Goal: Transaction & Acquisition: Book appointment/travel/reservation

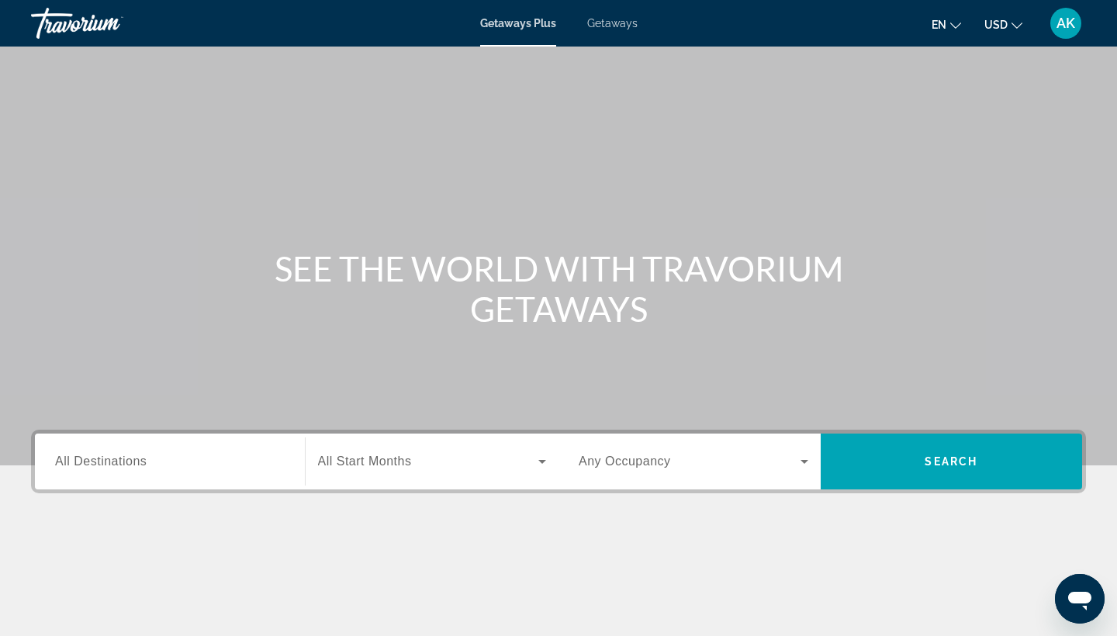
click at [617, 24] on span "Getaways" at bounding box center [612, 23] width 50 height 12
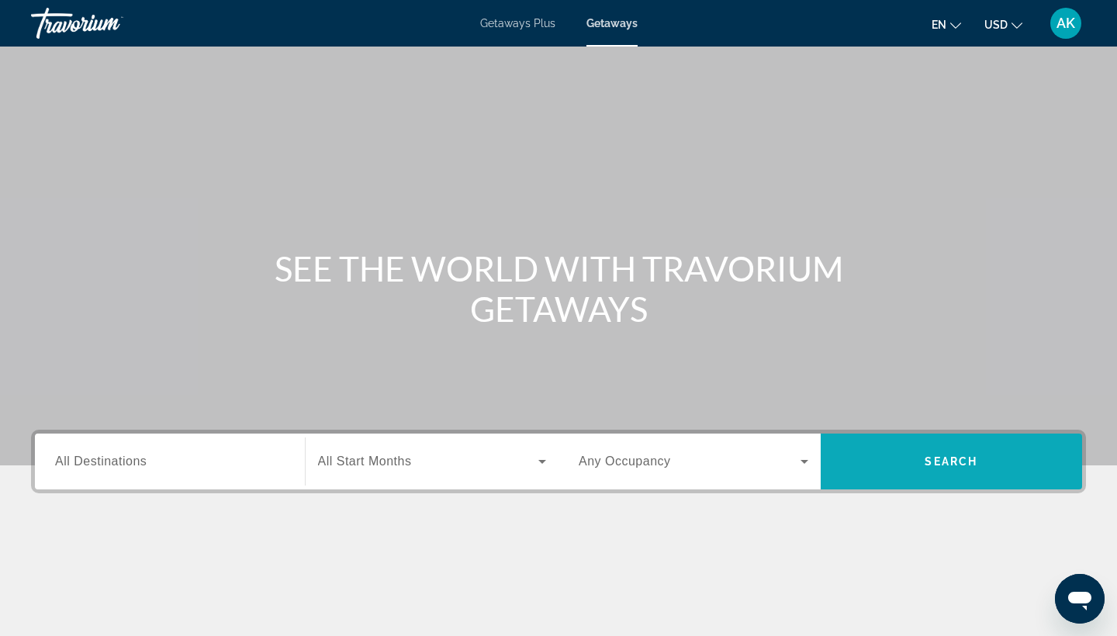
click at [898, 458] on span "Search widget" at bounding box center [952, 461] width 262 height 37
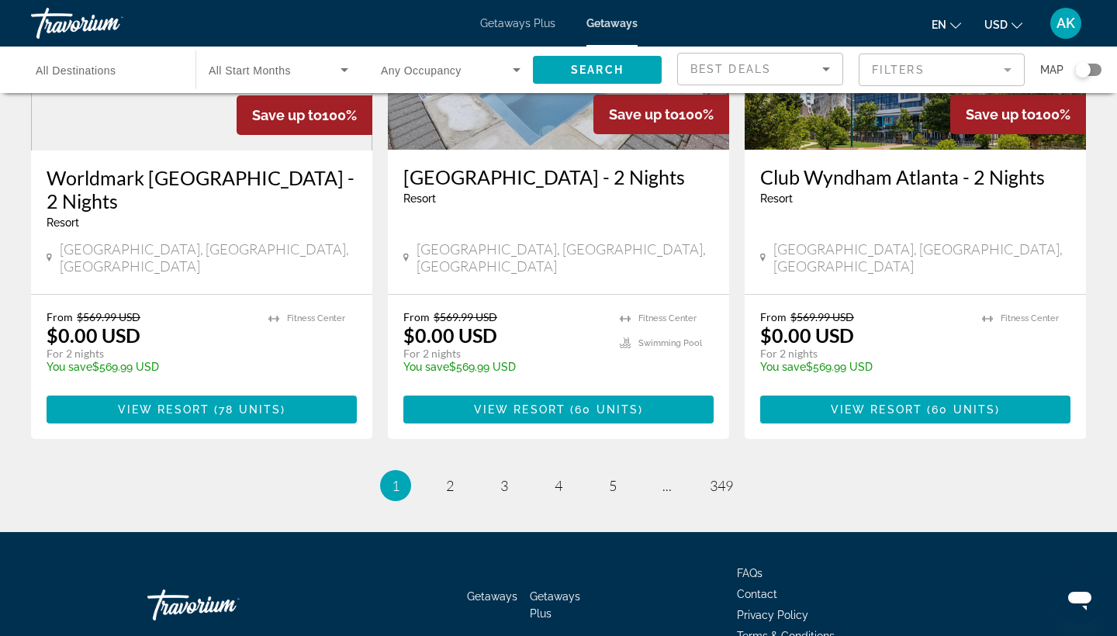
scroll to position [1960, 0]
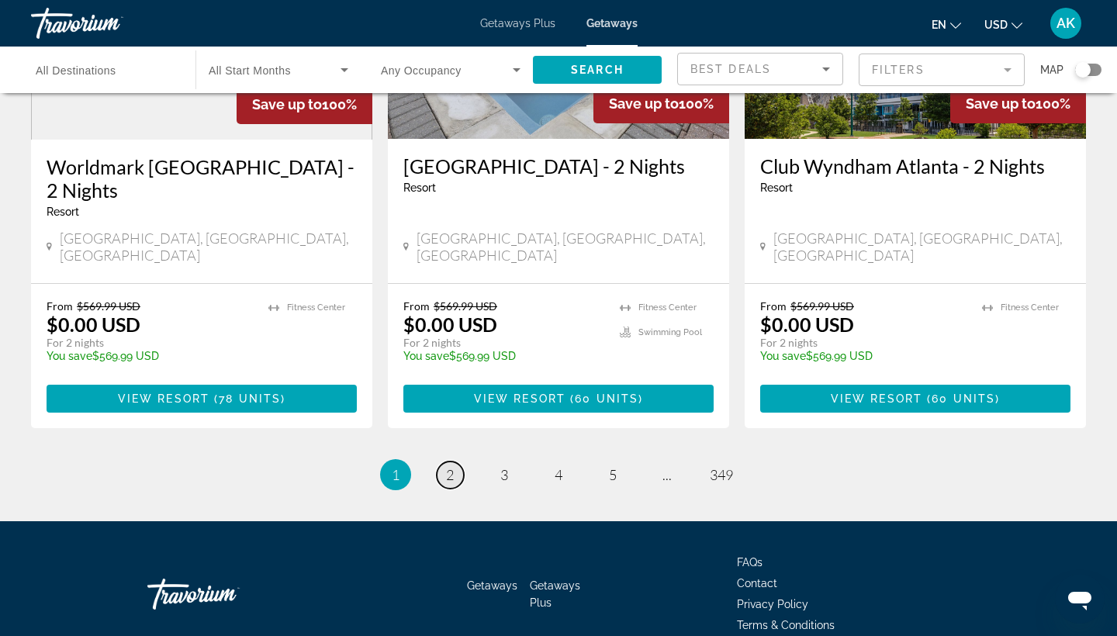
click at [446, 466] on span "2" at bounding box center [450, 474] width 8 height 17
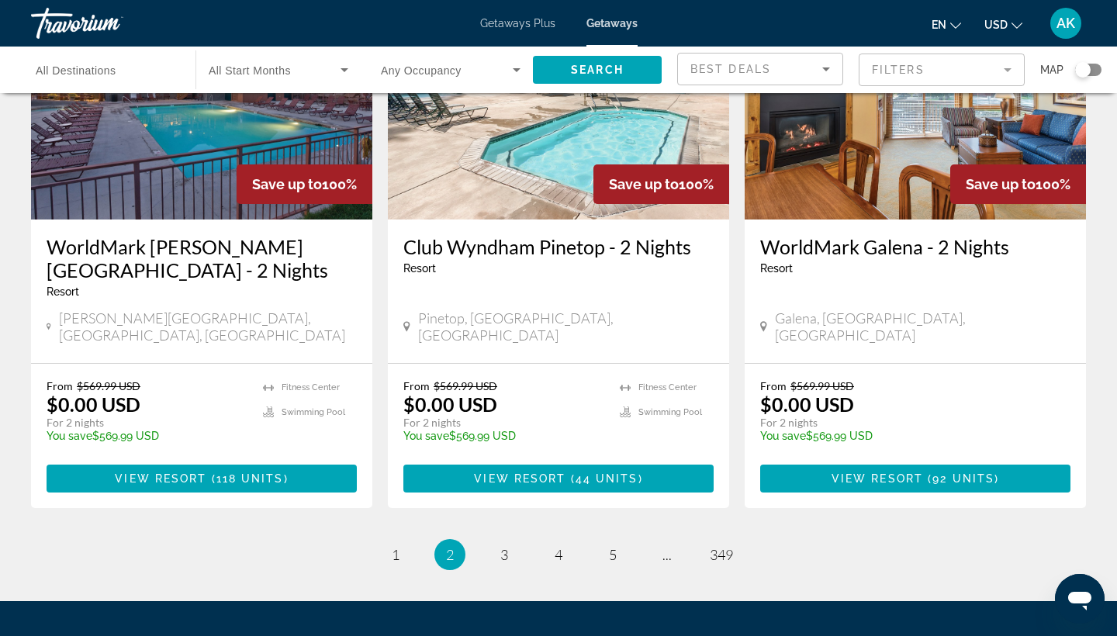
scroll to position [1929, 0]
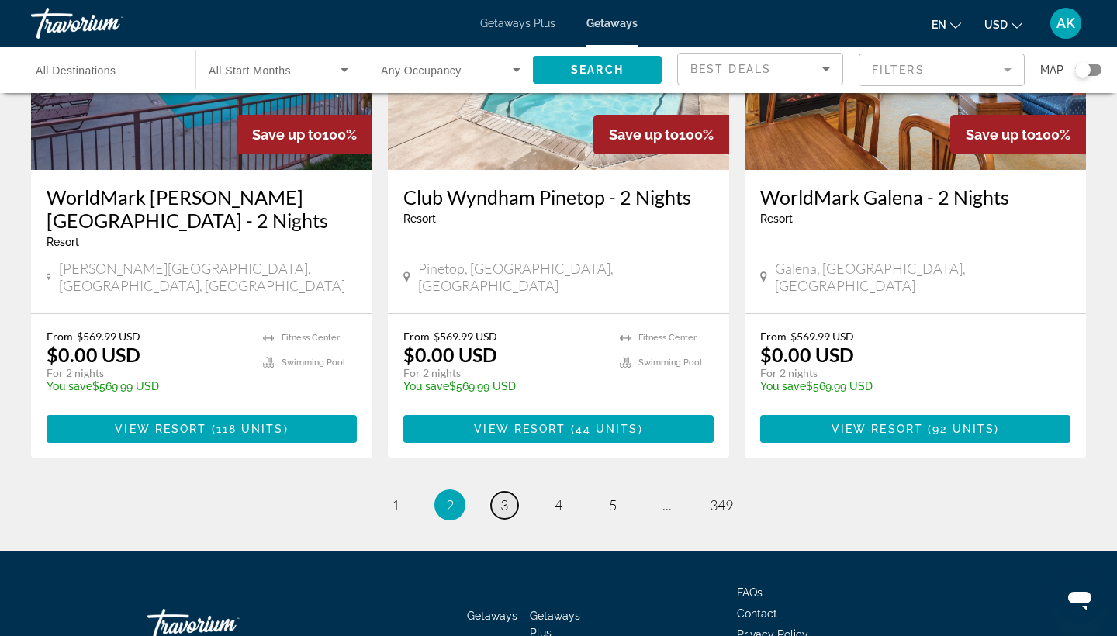
click at [502, 496] on span "3" at bounding box center [504, 504] width 8 height 17
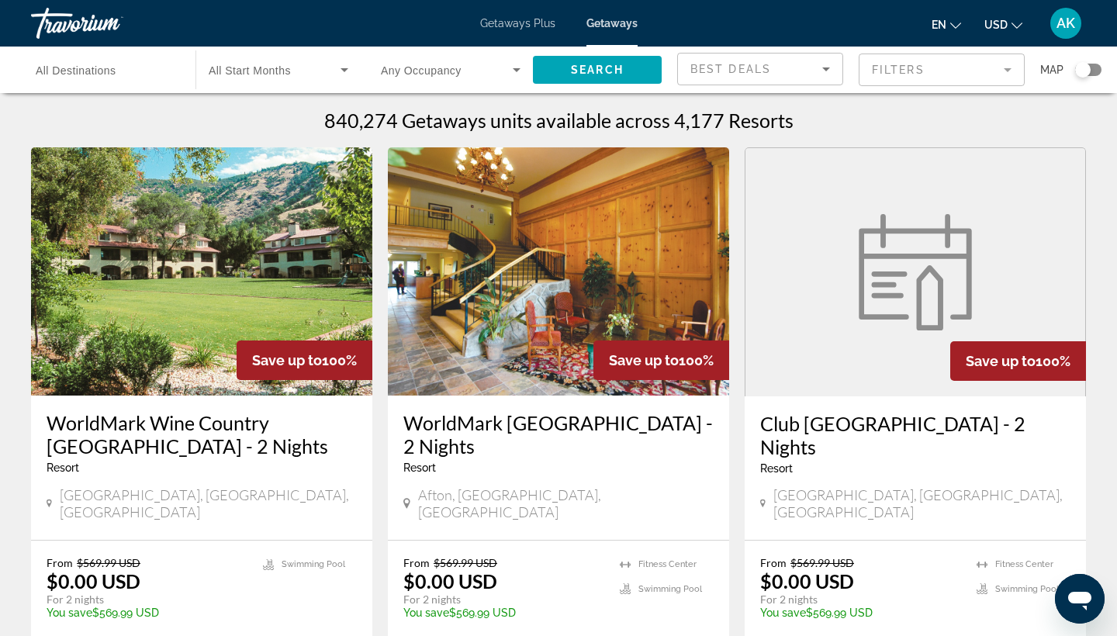
click at [138, 78] on input "Destination All Destinations" at bounding box center [106, 70] width 140 height 19
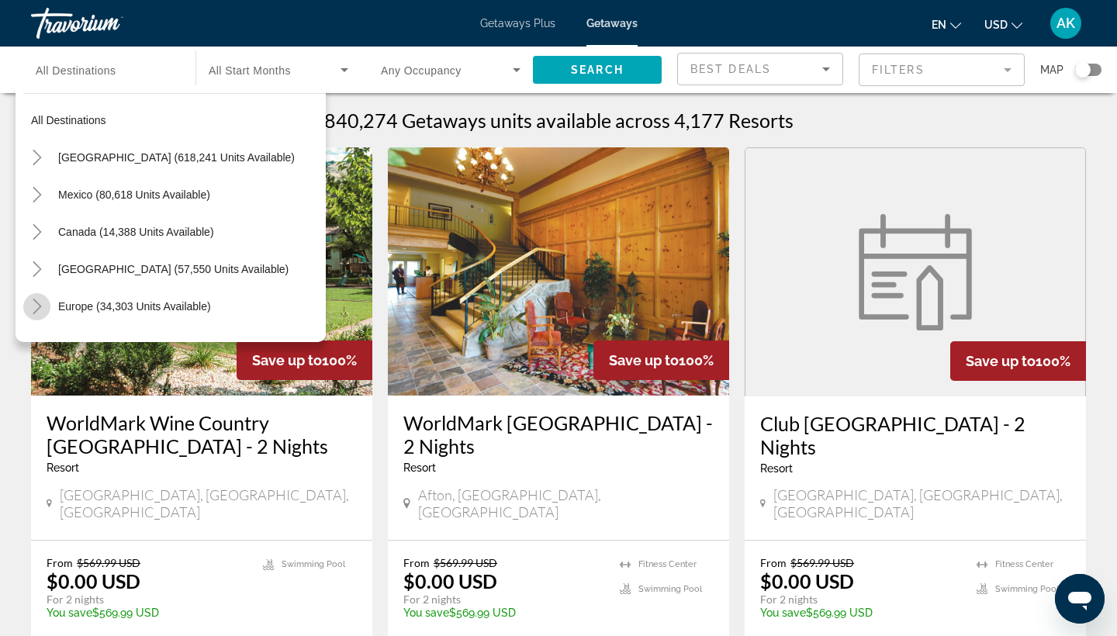
click at [46, 308] on mat-icon "Toggle Europe (34,303 units available)" at bounding box center [36, 306] width 27 height 27
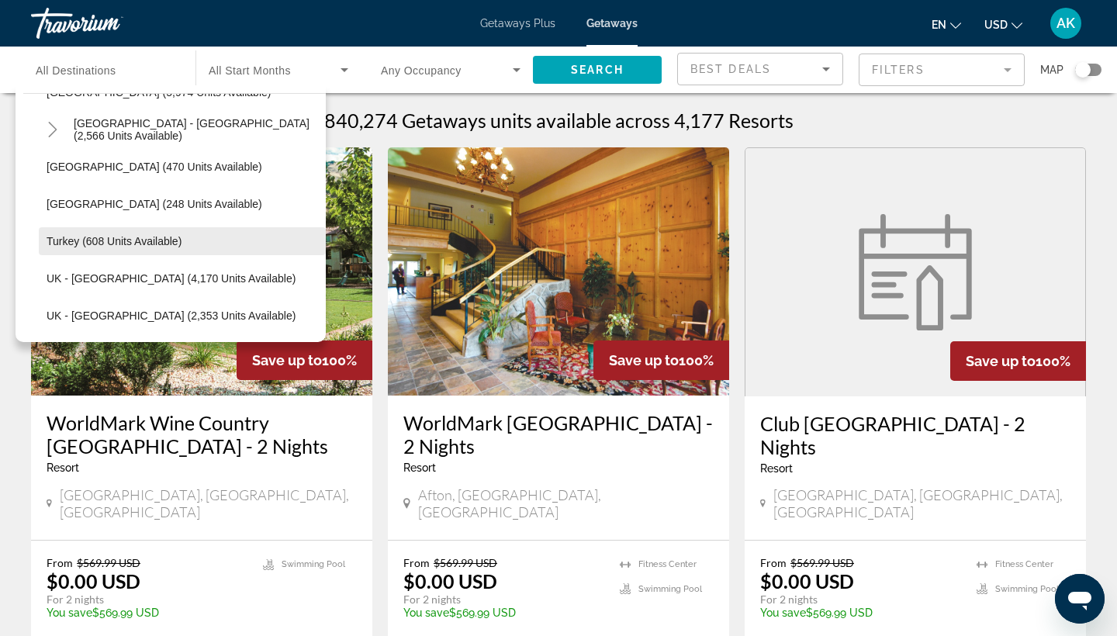
scroll to position [967, 0]
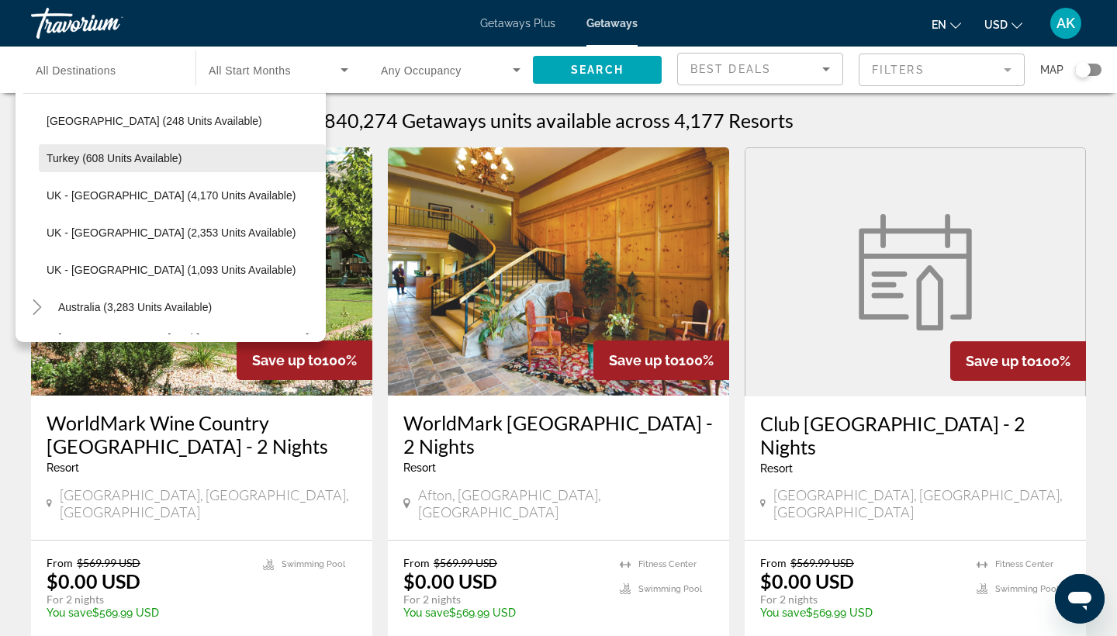
click at [101, 156] on span "Turkey (608 units available)" at bounding box center [114, 158] width 135 height 12
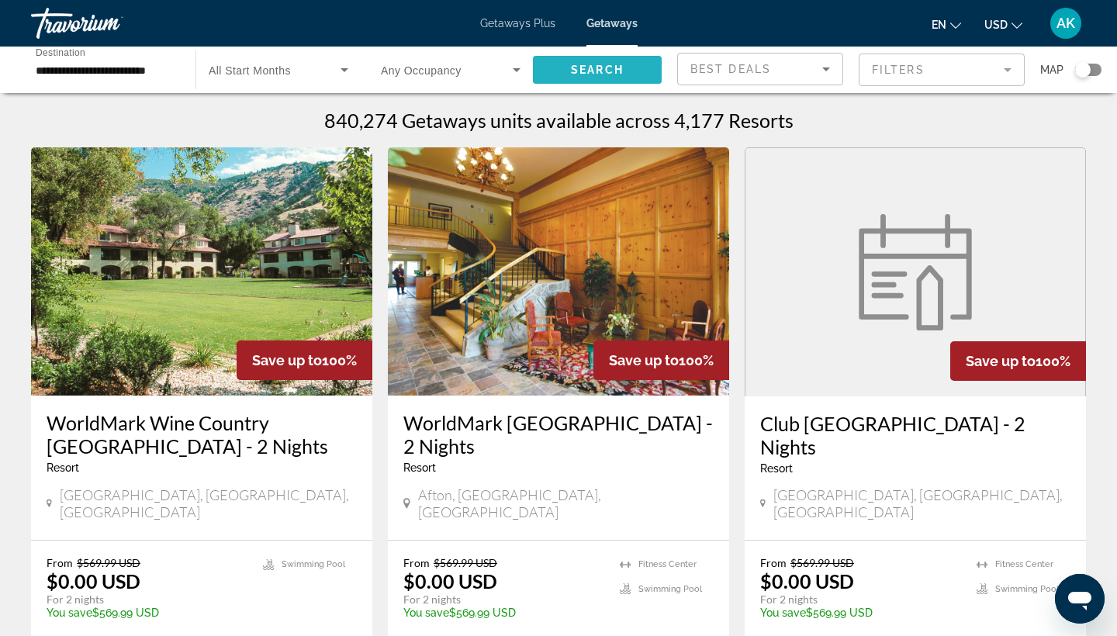
click at [627, 51] on span "Search widget" at bounding box center [597, 69] width 129 height 37
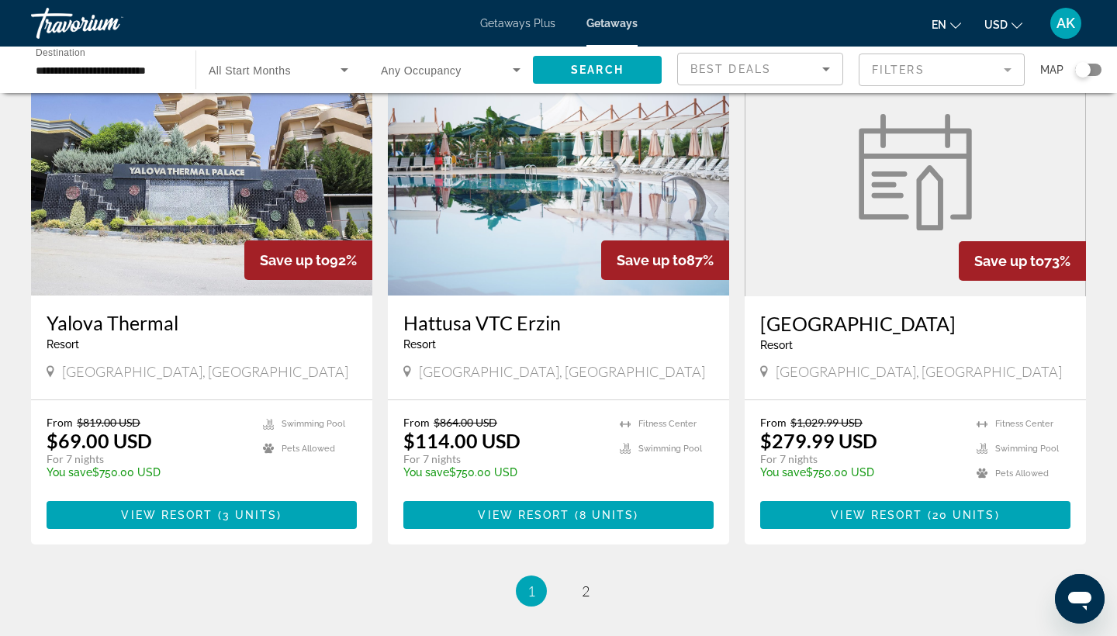
scroll to position [1685, 0]
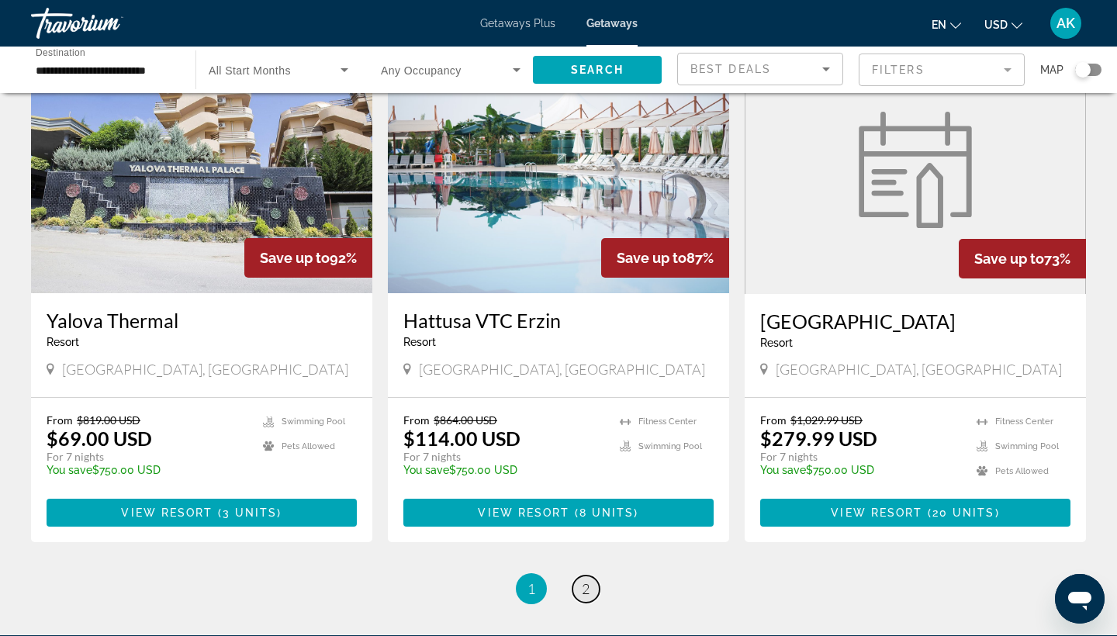
click at [588, 595] on span "2" at bounding box center [586, 588] width 8 height 17
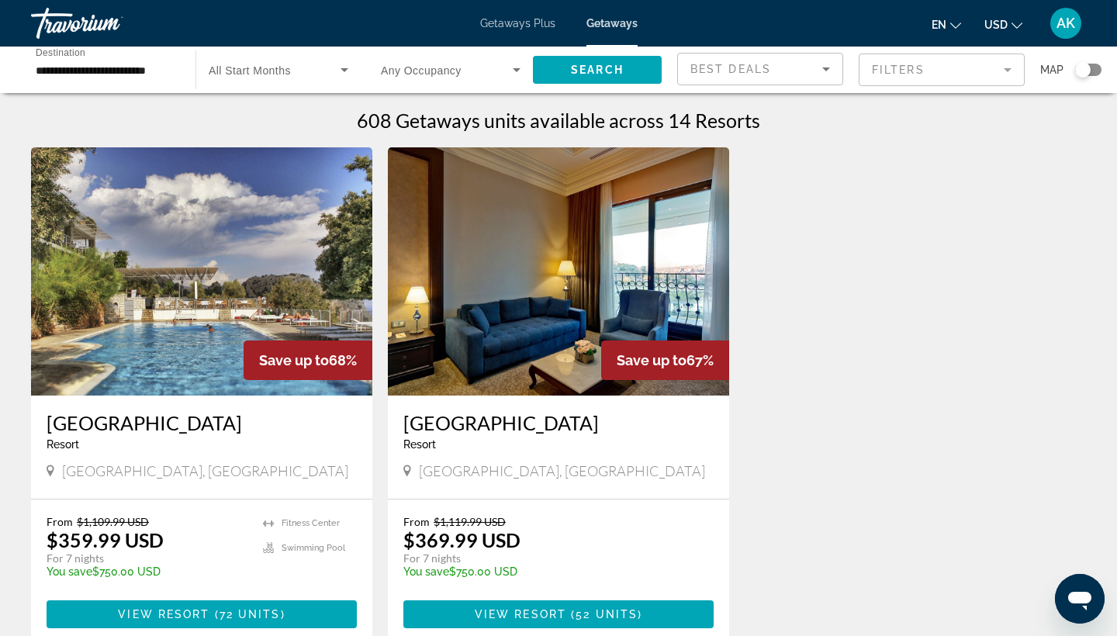
click at [588, 595] on div "From $1,119.99 USD $369.99 USD For 7 nights You save $750.00 USD temp 4 View Re…" at bounding box center [558, 572] width 341 height 144
click at [149, 68] on input "**********" at bounding box center [106, 70] width 140 height 19
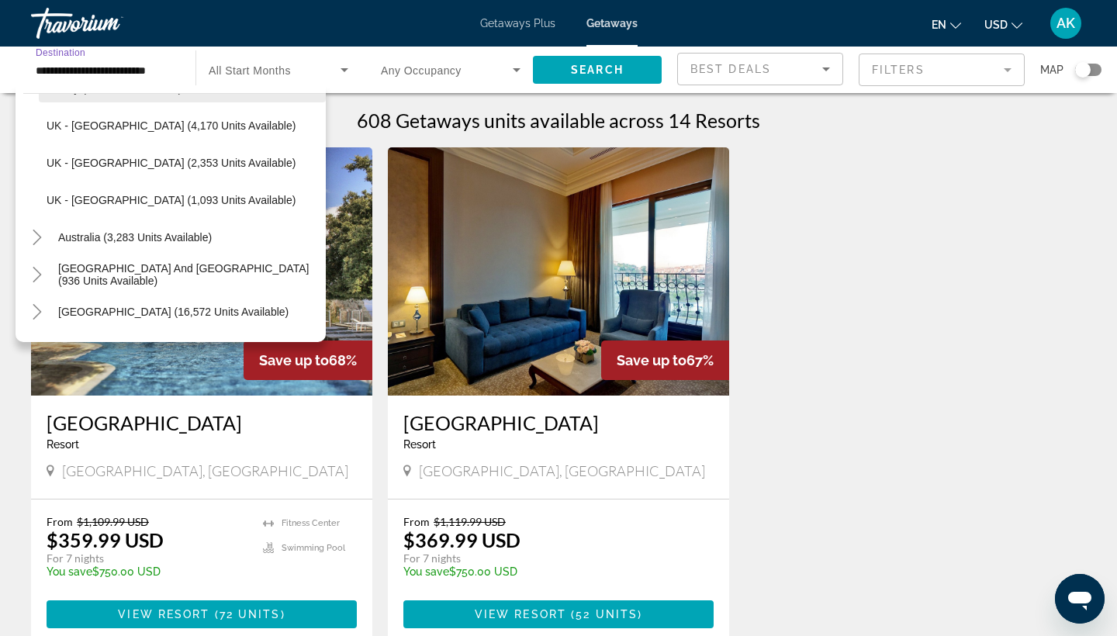
scroll to position [1038, 0]
click at [46, 270] on mat-icon "Toggle South Pacific and Oceania (936 units available)" at bounding box center [36, 274] width 27 height 27
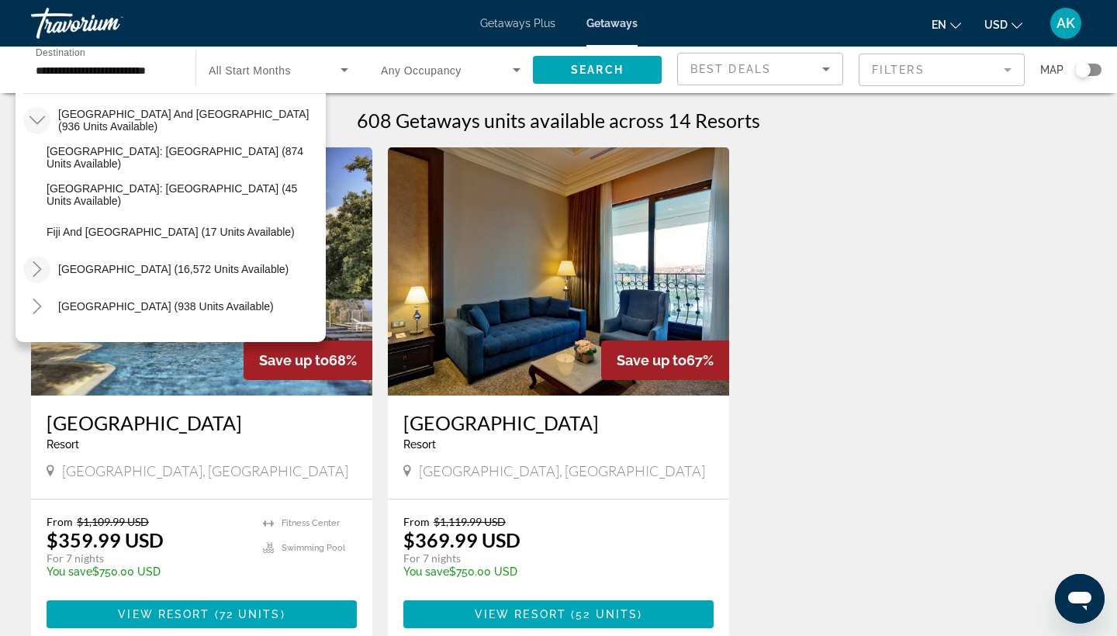
scroll to position [1198, 0]
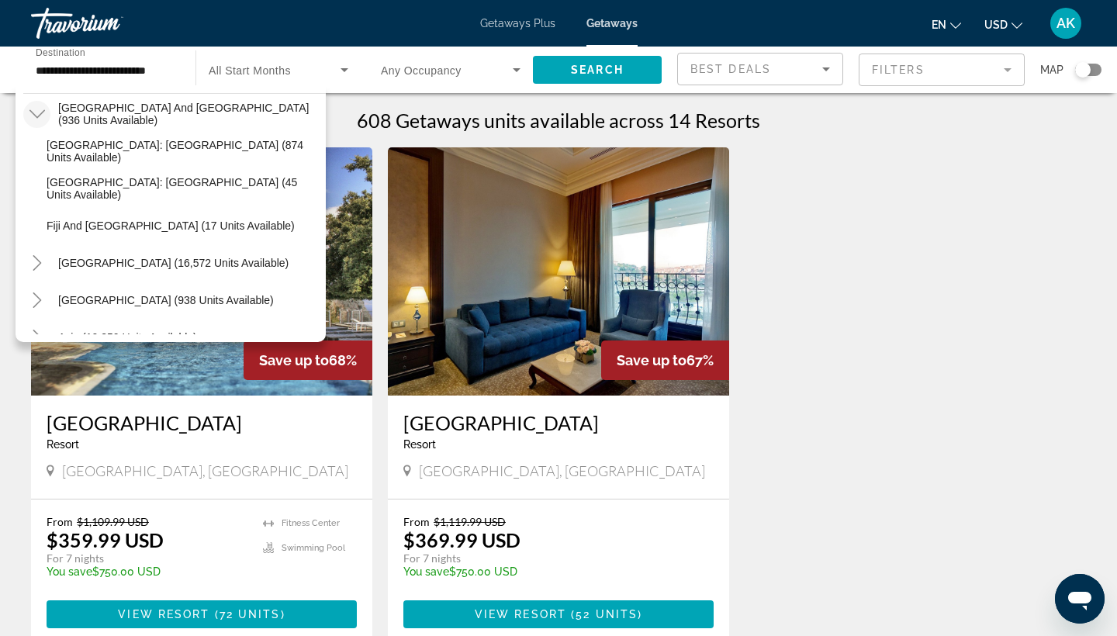
click at [88, 234] on span "Search widget" at bounding box center [182, 225] width 287 height 37
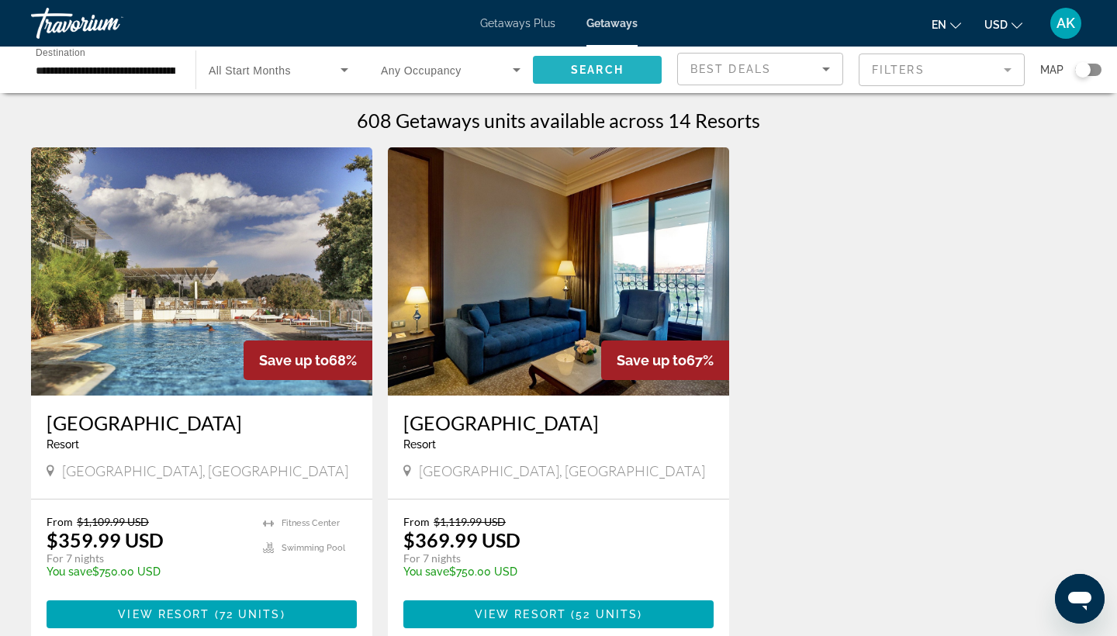
click at [577, 73] on span "Search" at bounding box center [597, 70] width 53 height 12
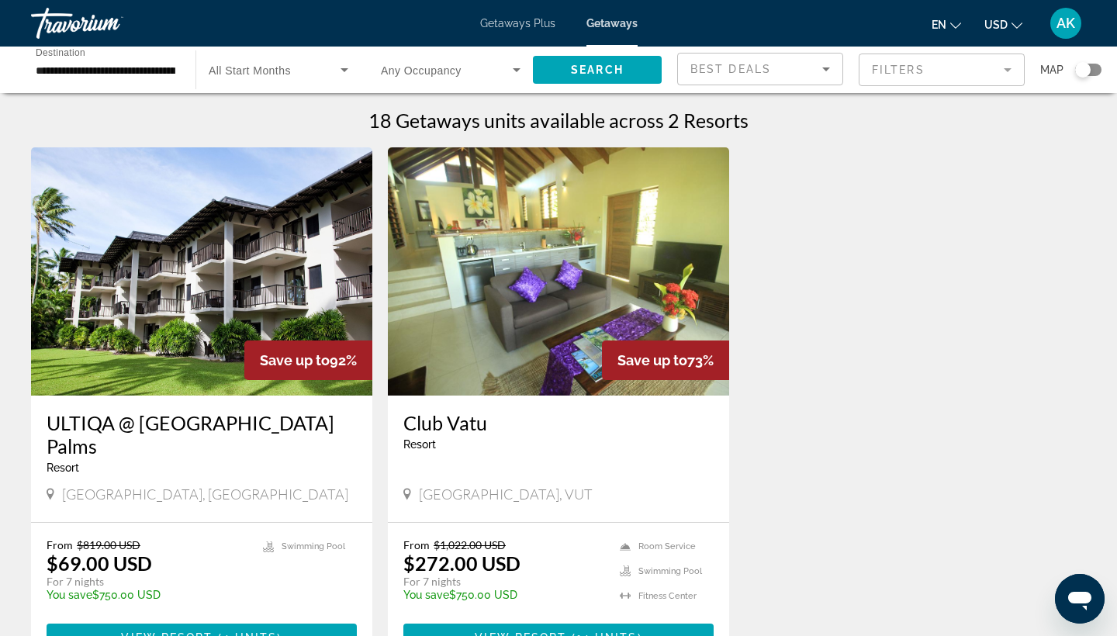
click at [97, 71] on input "**********" at bounding box center [106, 70] width 140 height 19
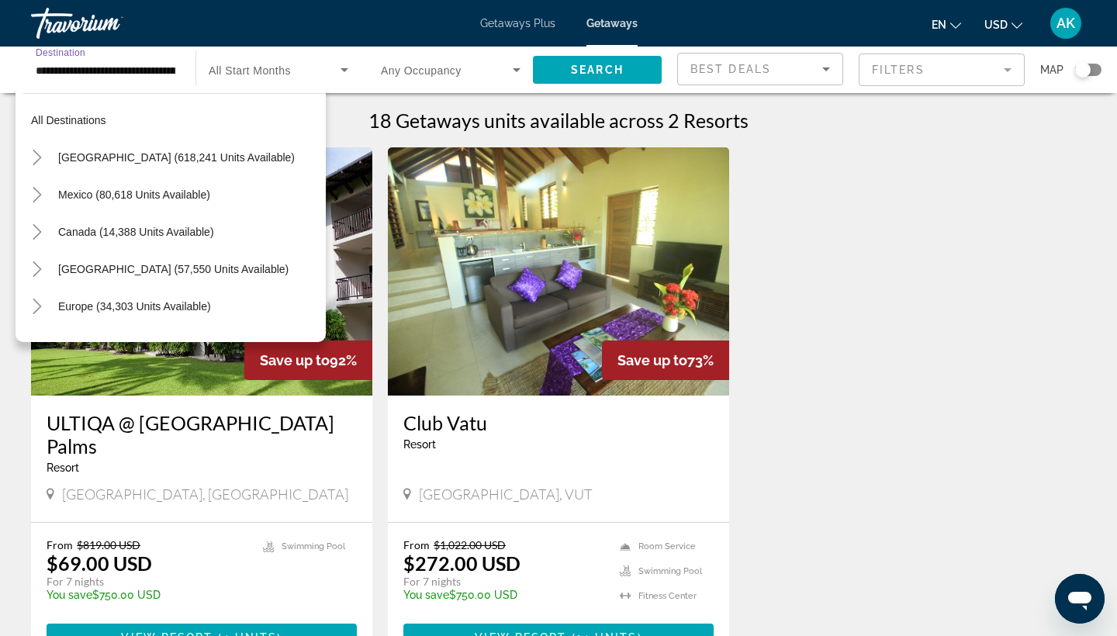
scroll to position [278, 0]
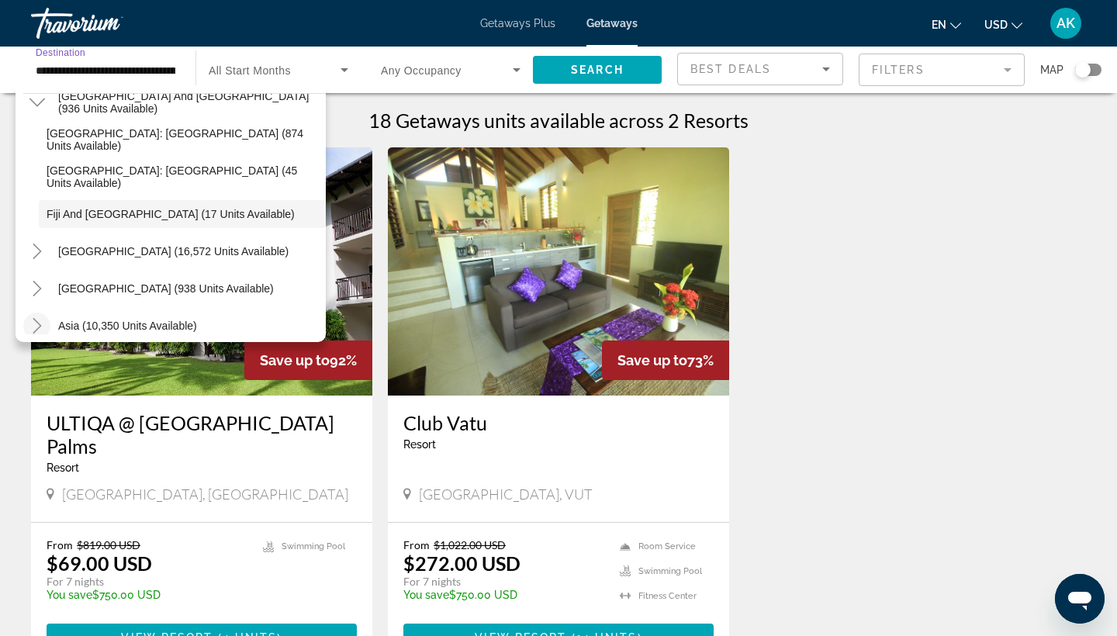
click at [36, 327] on icon "Toggle Asia (10,350 units available)" at bounding box center [37, 326] width 16 height 16
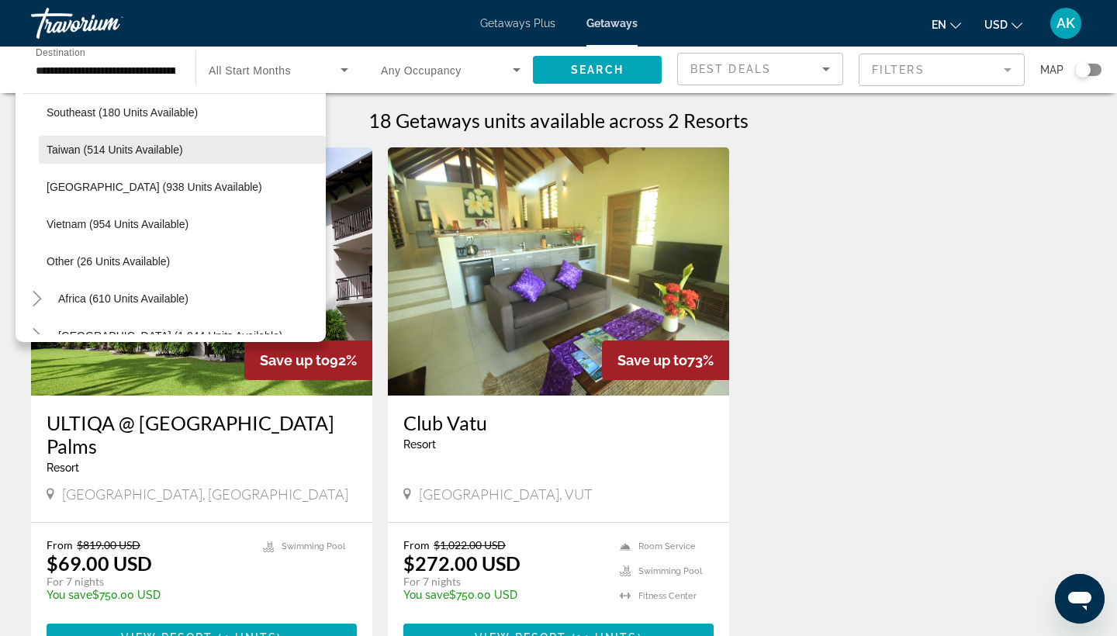
scroll to position [902, 0]
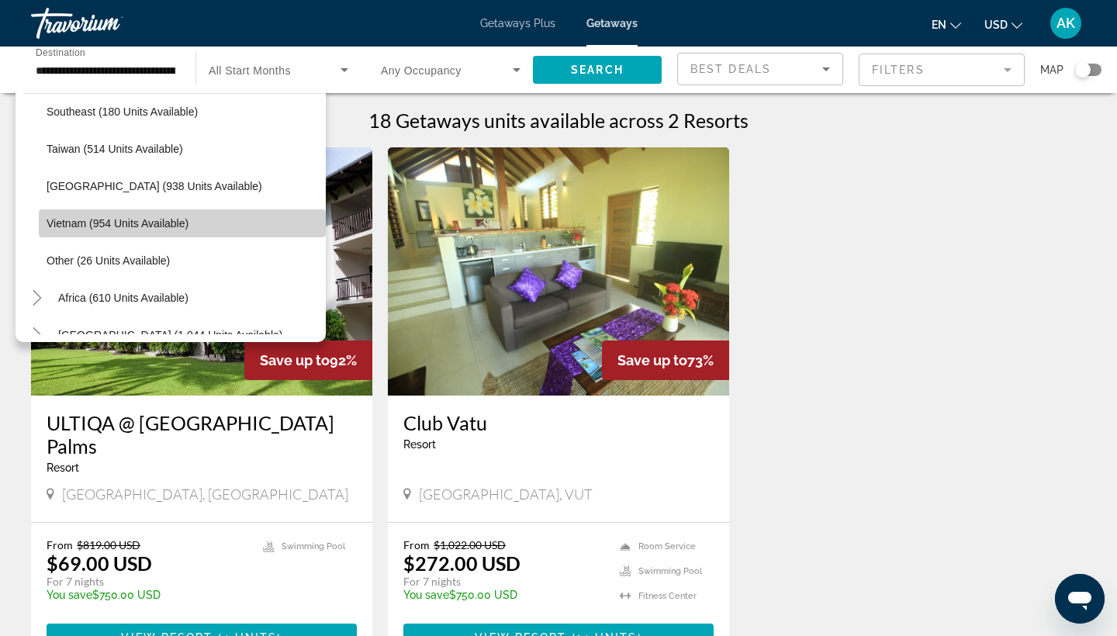
click at [98, 220] on span "Vietnam (954 units available)" at bounding box center [118, 223] width 142 height 12
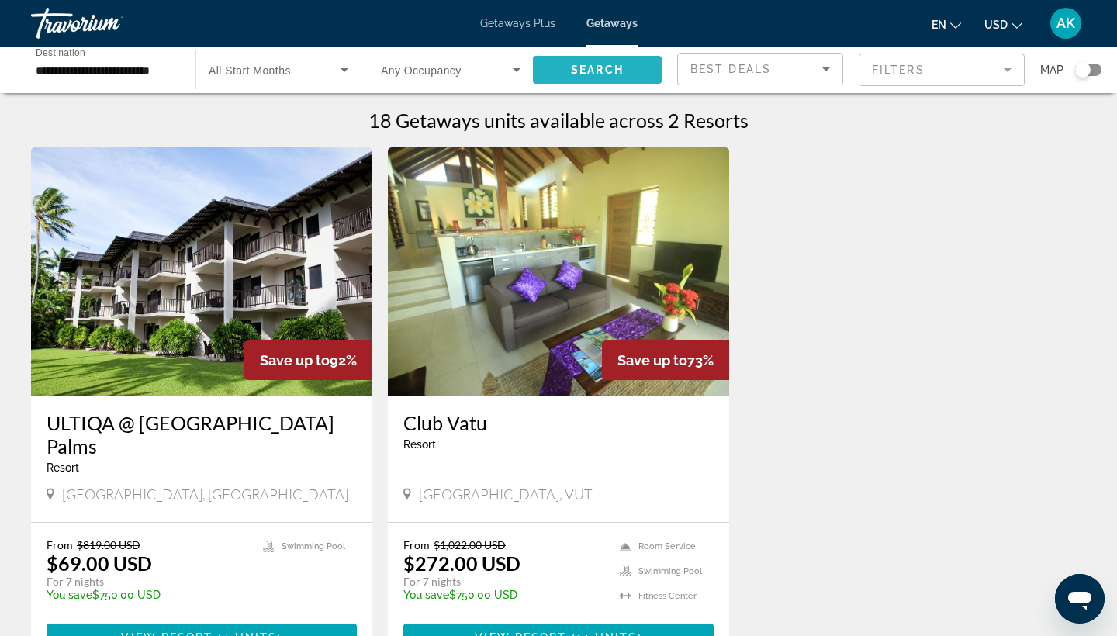
click at [582, 70] on span "Search" at bounding box center [597, 70] width 53 height 12
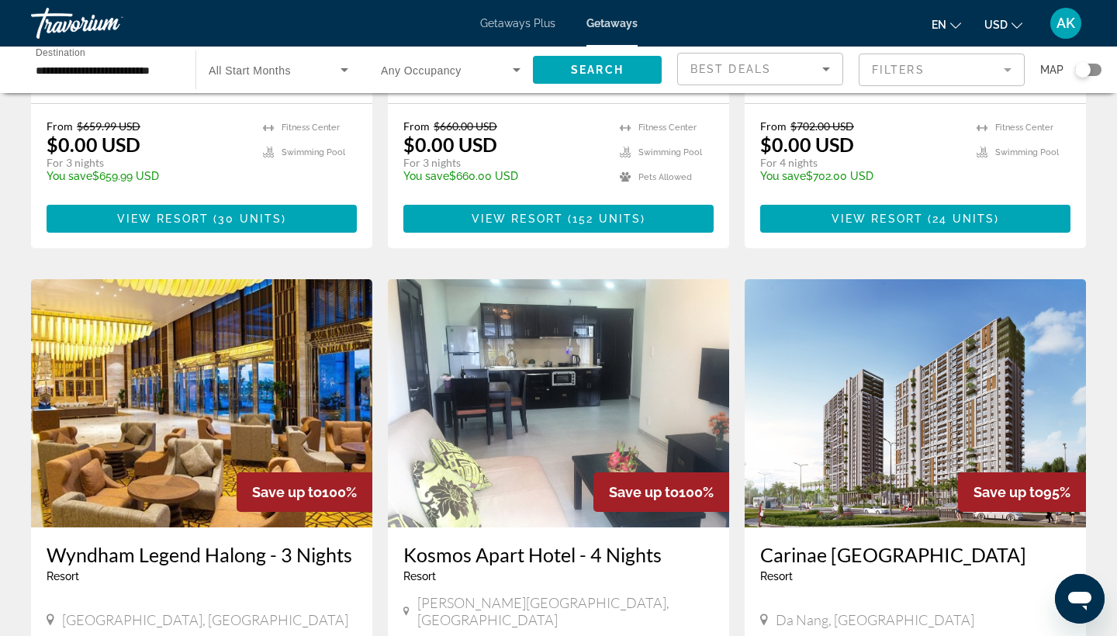
scroll to position [258, 0]
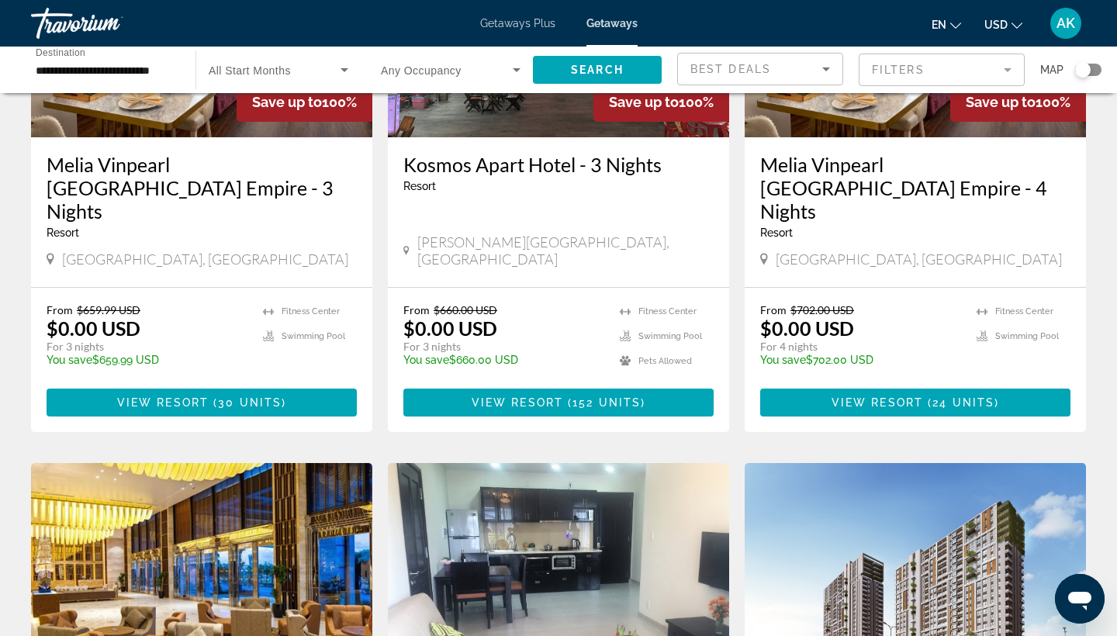
click at [106, 70] on input "**********" at bounding box center [106, 70] width 140 height 19
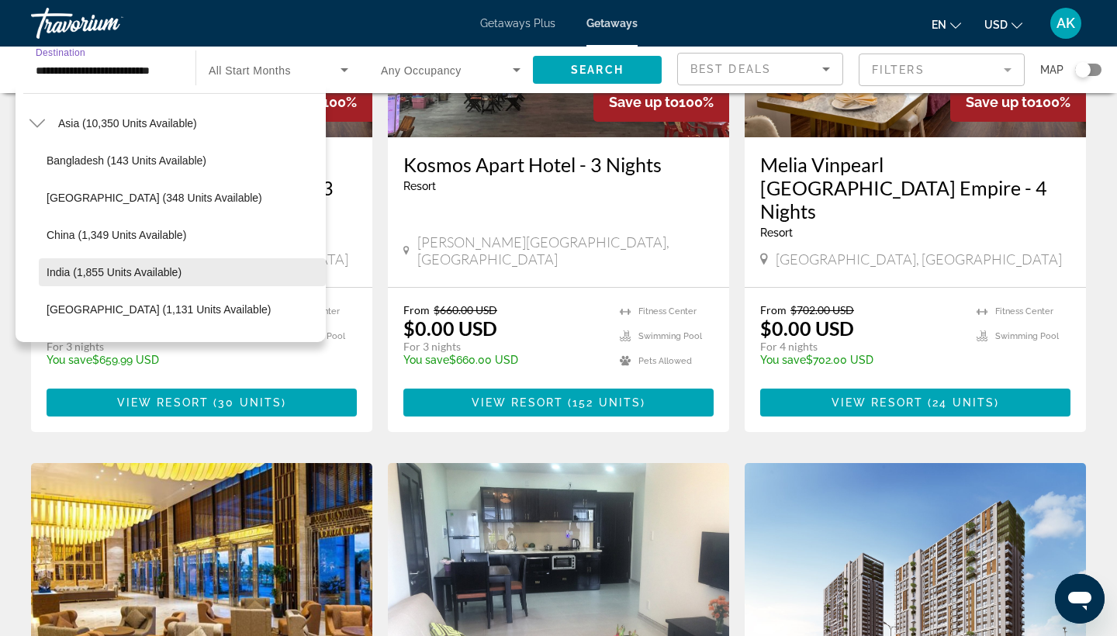
scroll to position [338, 0]
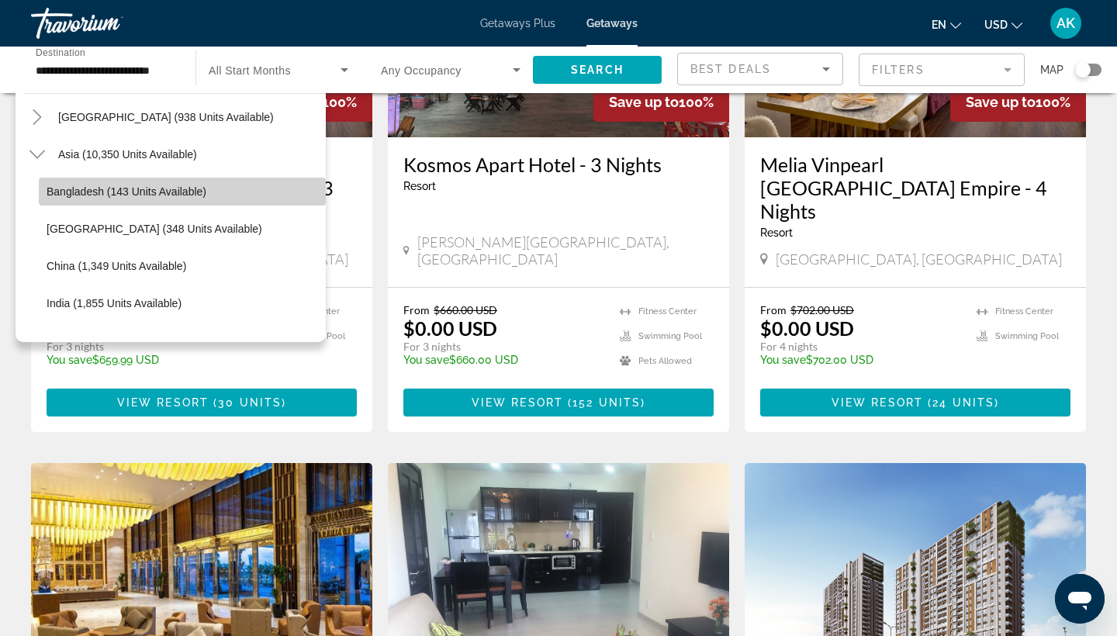
click at [115, 195] on span "Bangladesh (143 units available)" at bounding box center [127, 191] width 160 height 12
type input "**********"
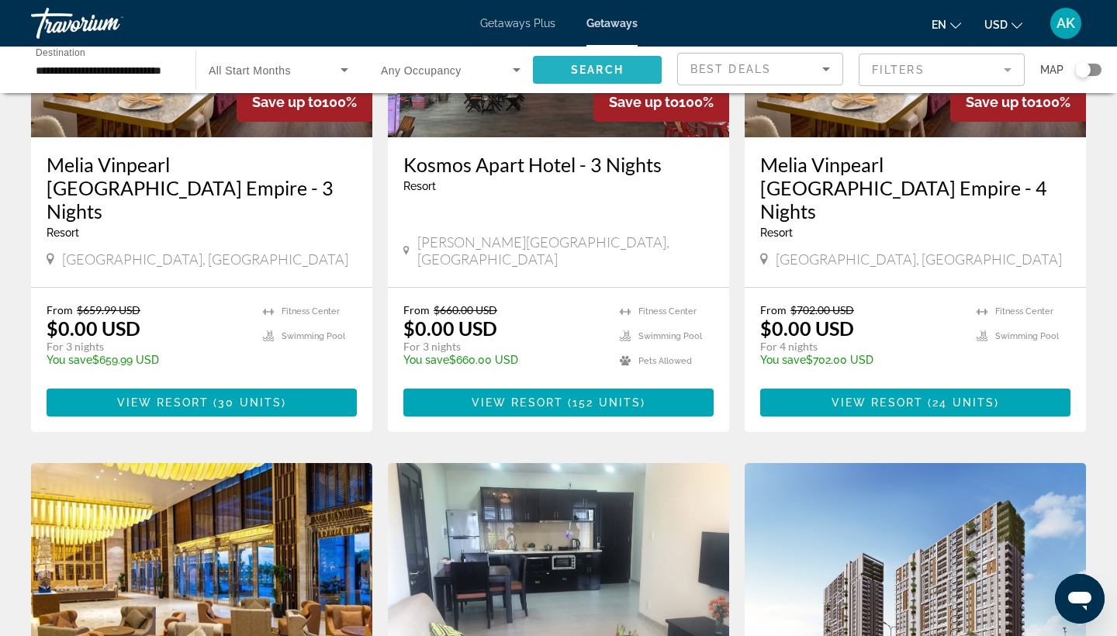
click at [597, 67] on span "Search" at bounding box center [597, 70] width 53 height 12
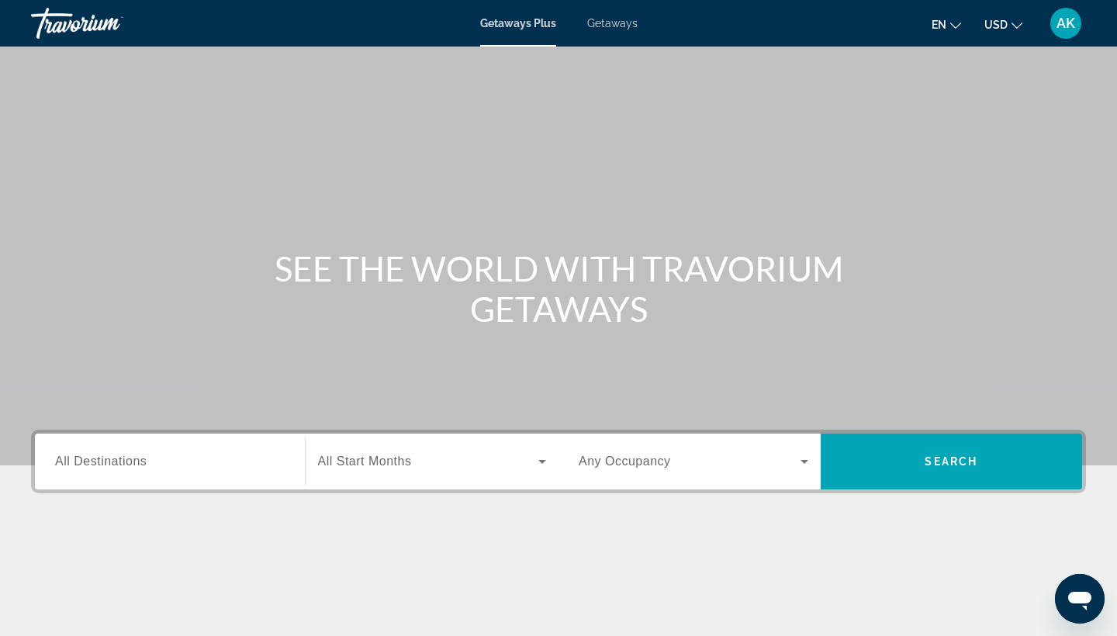
click at [614, 28] on span "Getaways" at bounding box center [612, 23] width 50 height 12
click at [92, 465] on span "All Destinations" at bounding box center [101, 461] width 92 height 13
click at [92, 465] on input "Destination All Destinations" at bounding box center [170, 462] width 230 height 19
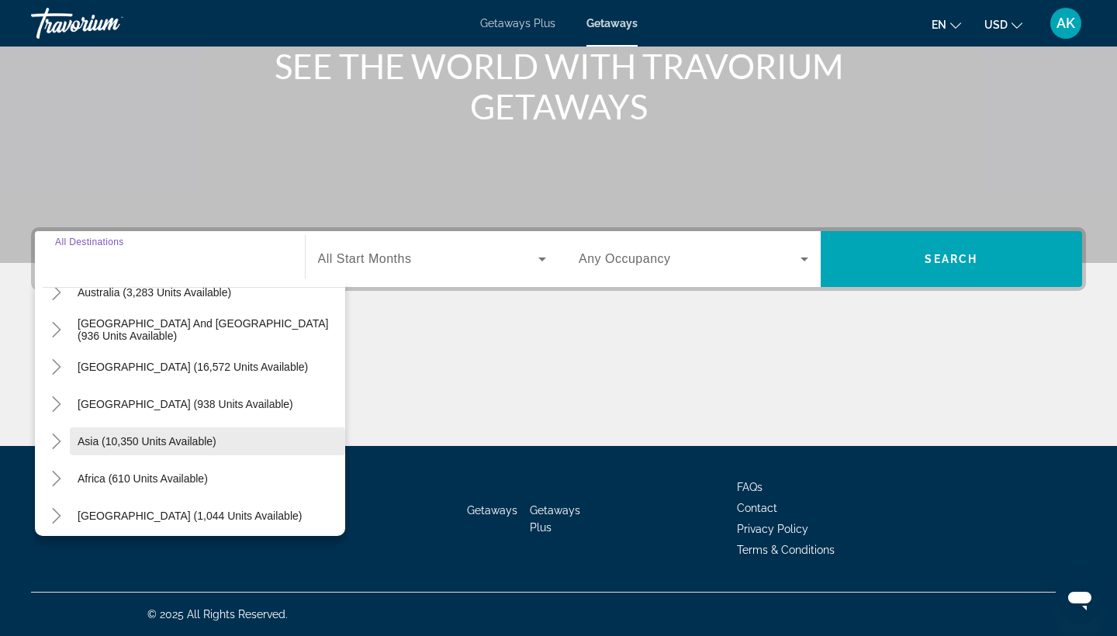
scroll to position [250, 0]
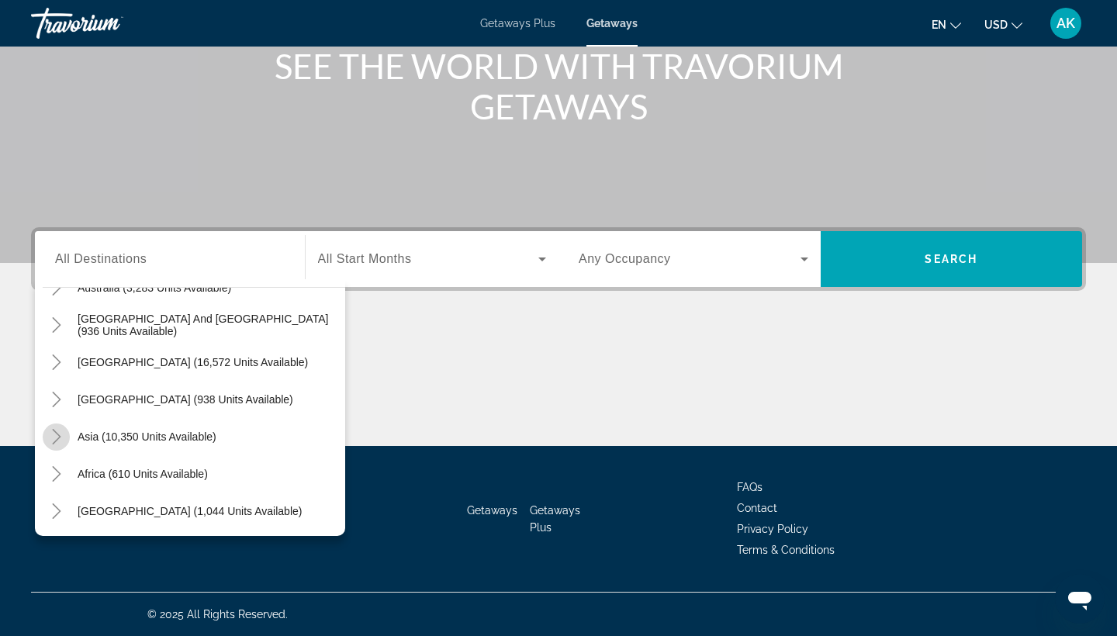
click at [57, 443] on icon "Toggle Asia (10,350 units available)" at bounding box center [57, 437] width 16 height 16
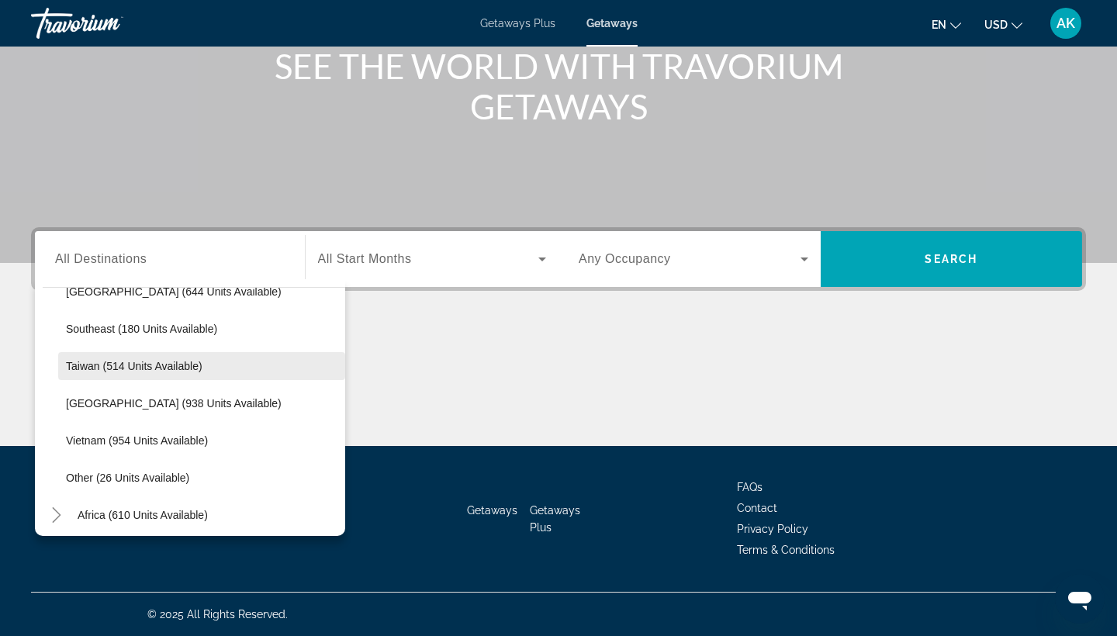
scroll to position [770, 0]
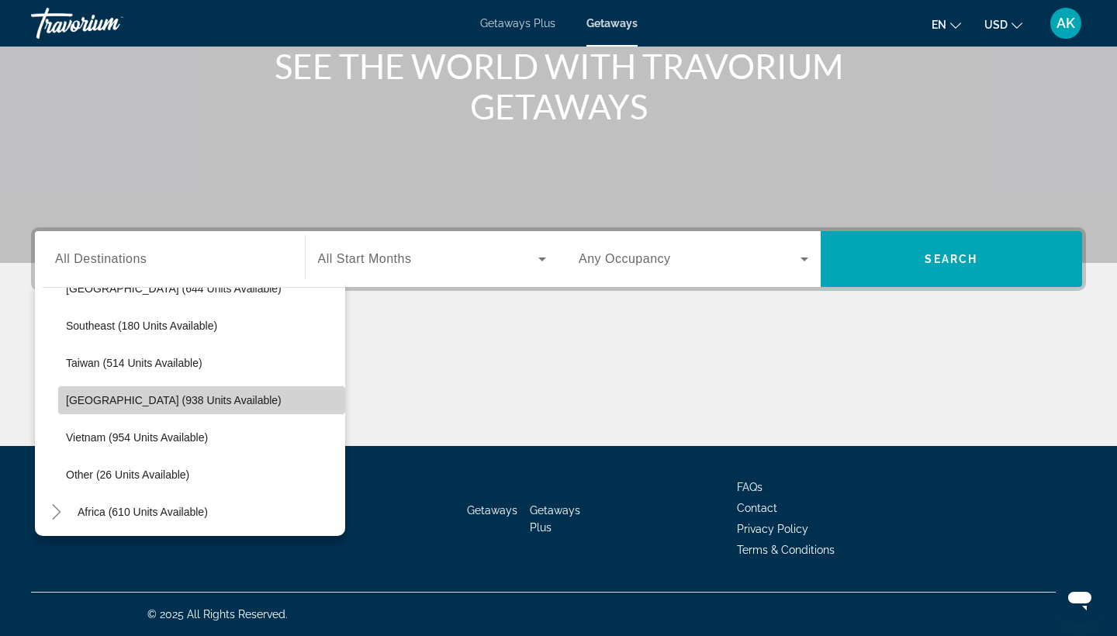
click at [126, 403] on span "[GEOGRAPHIC_DATA] (938 units available)" at bounding box center [174, 400] width 216 height 12
type input "**********"
